Goal: Check status

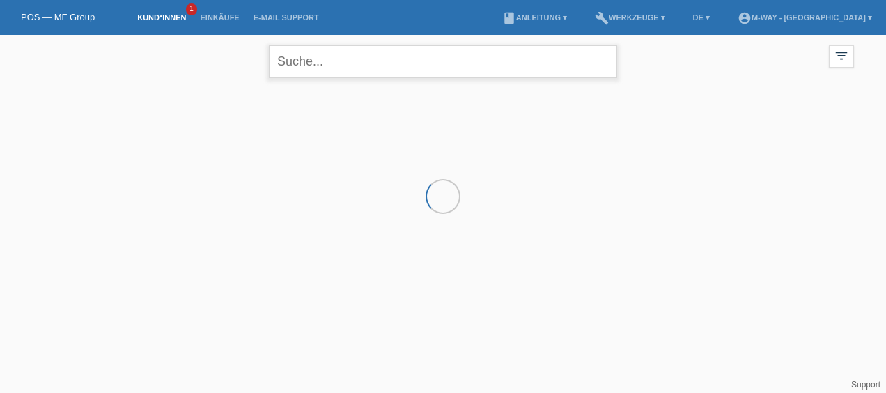
click at [305, 65] on input "text" at bounding box center [443, 61] width 348 height 33
type input "[PERSON_NAME]"
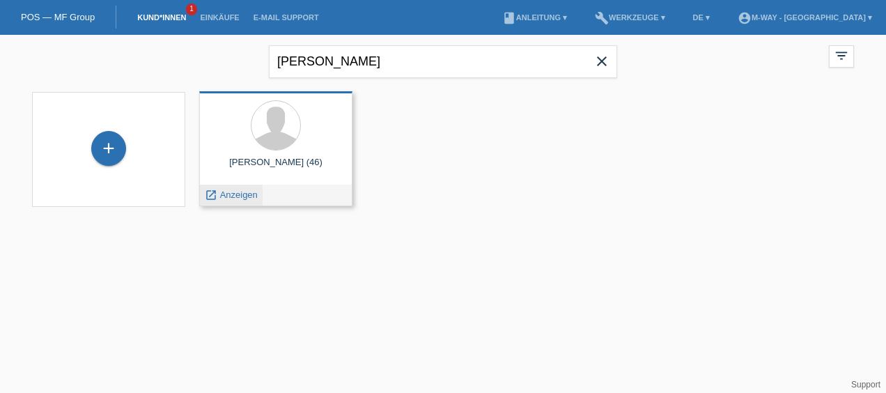
click at [248, 195] on span "Anzeigen" at bounding box center [239, 194] width 38 height 10
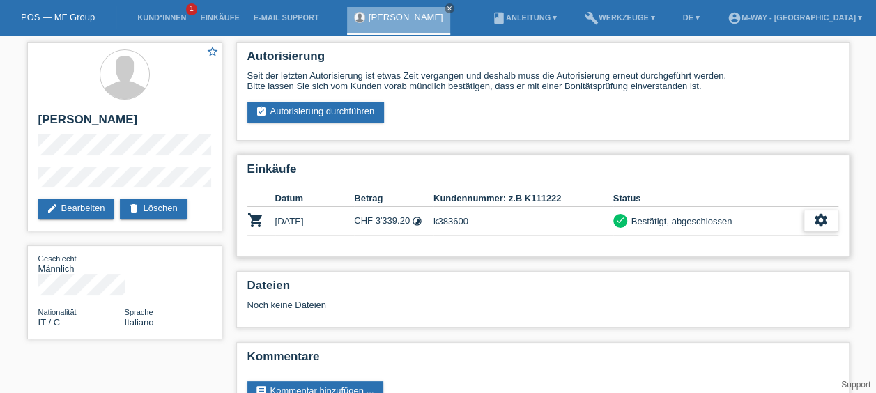
click at [813, 221] on icon "settings" at bounding box center [820, 219] width 15 height 15
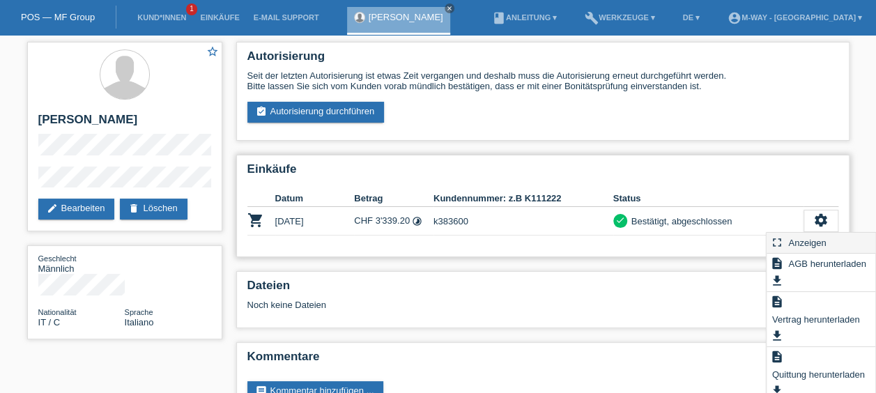
click at [798, 242] on span "Anzeigen" at bounding box center [807, 242] width 42 height 17
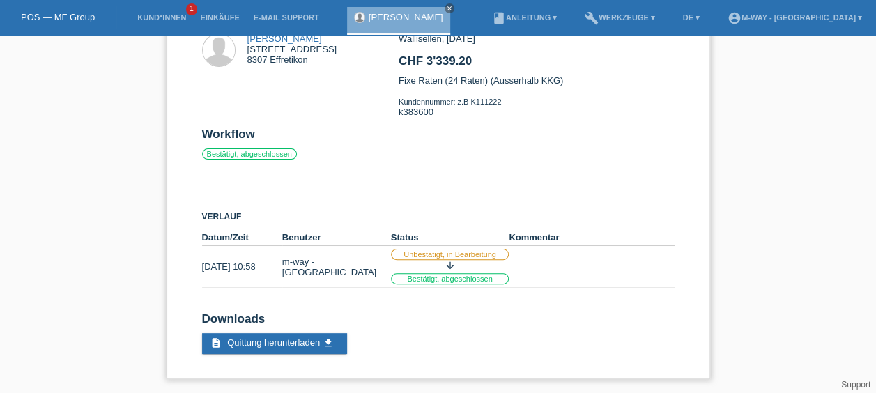
scroll to position [79, 0]
